Goal: Find specific page/section: Find specific page/section

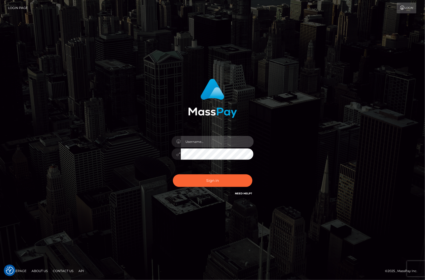
click at [197, 139] on input "text" at bounding box center [217, 142] width 73 height 12
paste input "MaryJ.vip"
drag, startPoint x: 205, startPoint y: 145, endPoint x: 73, endPoint y: 133, distance: 132.3
click at [73, 133] on div "MaryJ.vip Sign in" at bounding box center [212, 140] width 292 height 130
paste input "oy"
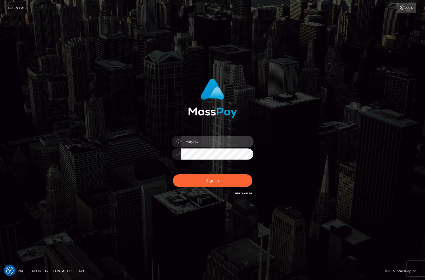
type input "MaryJoy"
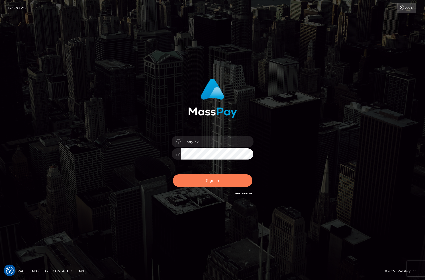
click at [207, 183] on button "Sign in" at bounding box center [212, 180] width 79 height 13
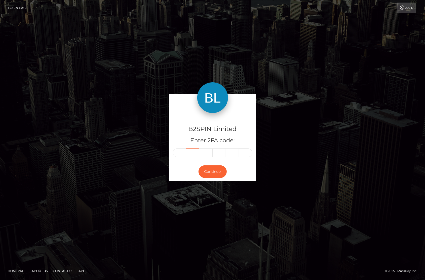
click at [186, 153] on input "text" at bounding box center [192, 152] width 13 height 9
click at [180, 154] on input "text" at bounding box center [179, 152] width 13 height 9
type input "6"
type input "5"
type input "7"
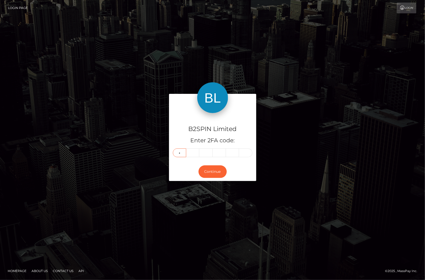
type input "4"
type input "6"
type input "7"
type input "1"
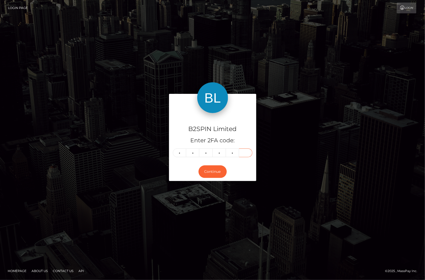
type input "7"
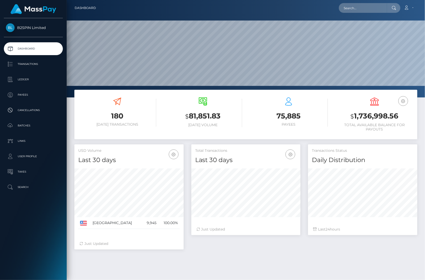
scroll to position [91, 109]
click at [360, 11] on input "text" at bounding box center [363, 8] width 48 height 10
paste input "3195420"
click at [365, 8] on input "3195420" at bounding box center [363, 8] width 48 height 10
paste input "1862545065"
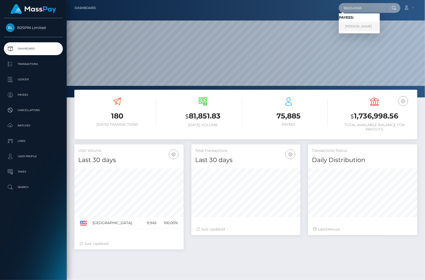
type input "1862545065"
click at [366, 25] on link "TRAVIS LEE JOHNSON" at bounding box center [359, 26] width 41 height 9
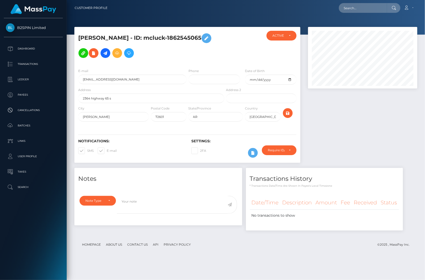
scroll to position [62, 109]
click at [343, 116] on div at bounding box center [362, 97] width 117 height 141
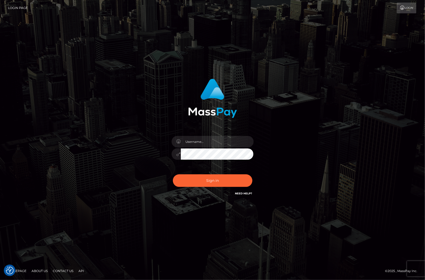
drag, startPoint x: 317, startPoint y: 146, endPoint x: 289, endPoint y: 117, distance: 40.2
click at [317, 147] on div "Sign in" at bounding box center [212, 140] width 292 height 130
